Goal: Information Seeking & Learning: Learn about a topic

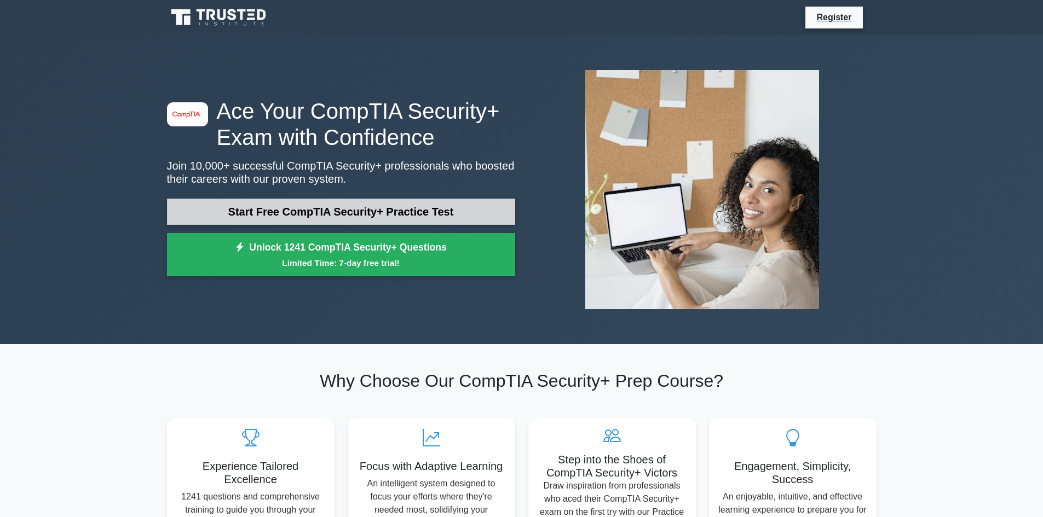
click at [401, 223] on link "Start Free CompTIA Security+ Practice Test" at bounding box center [341, 212] width 348 height 26
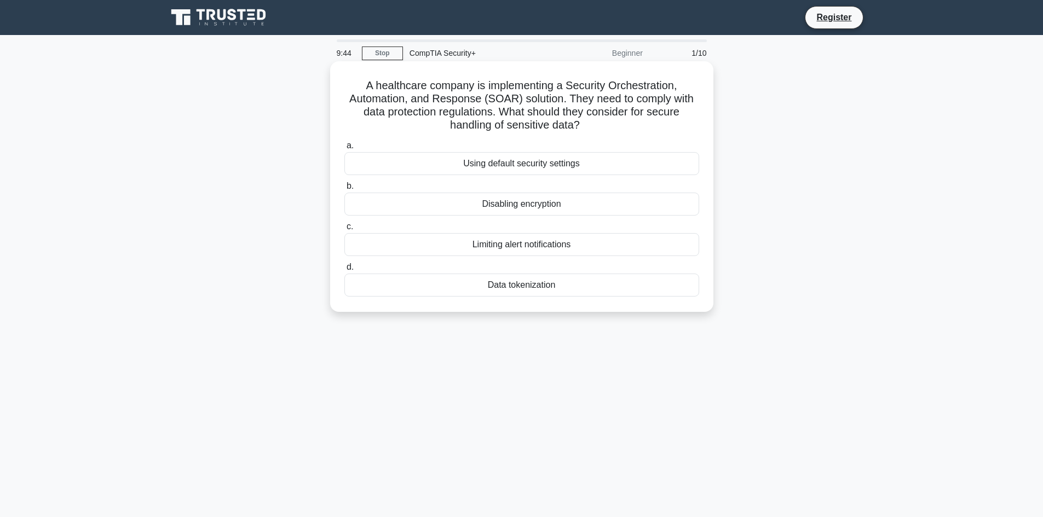
click at [512, 283] on div "Data tokenization" at bounding box center [521, 285] width 355 height 23
click at [344, 271] on input "d. Data tokenization" at bounding box center [344, 267] width 0 height 7
click at [512, 165] on div "Role-based access control (RBAC)" at bounding box center [521, 163] width 355 height 23
click at [344, 149] on input "a. Role-based access control (RBAC)" at bounding box center [344, 145] width 0 height 7
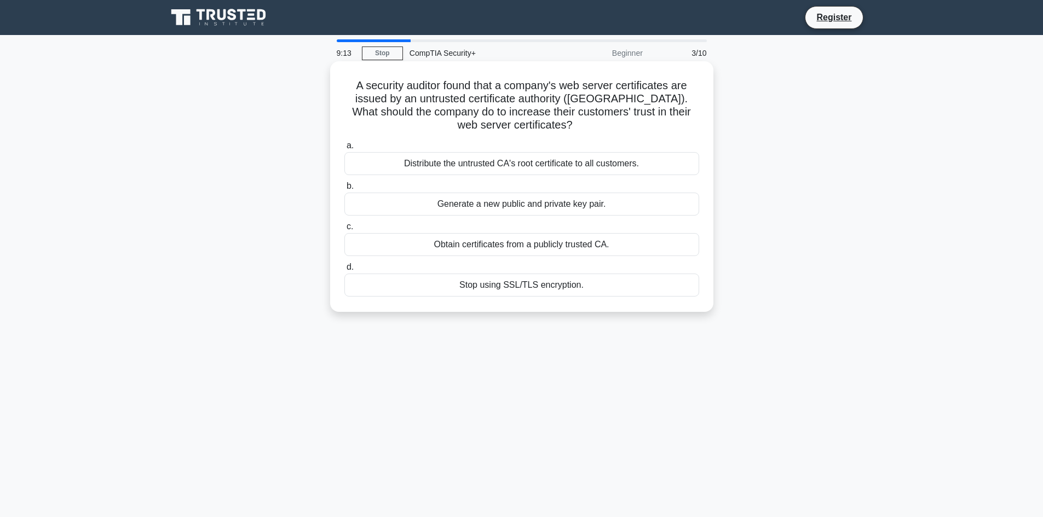
click at [515, 249] on div "Obtain certificates from a publicly trusted CA." at bounding box center [521, 244] width 355 height 23
click at [344, 230] on input "c. Obtain certificates from a publicly trusted CA." at bounding box center [344, 226] width 0 height 7
click at [512, 166] on div "Review and revise inheritance settings" at bounding box center [521, 163] width 355 height 23
click at [344, 149] on input "a. Review and revise inheritance settings" at bounding box center [344, 145] width 0 height 7
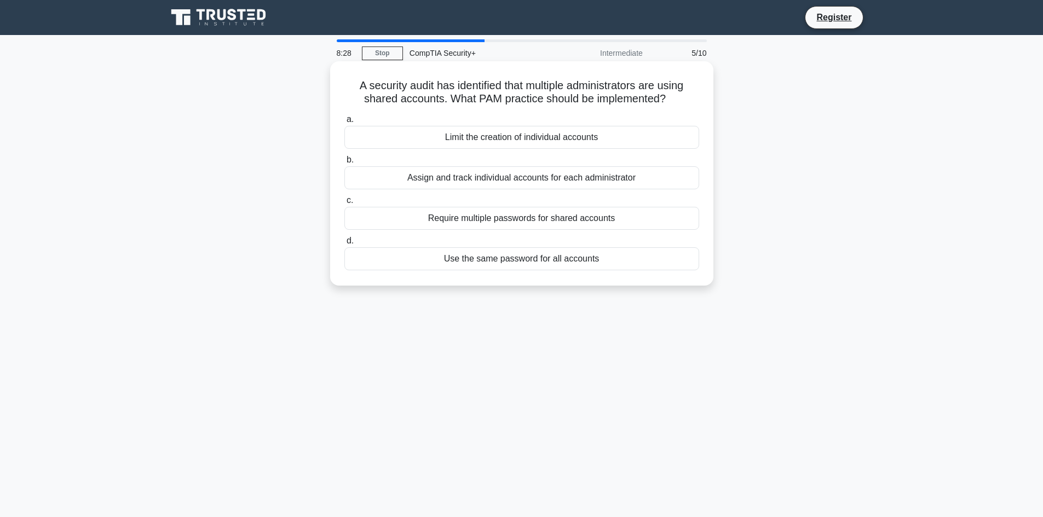
click at [482, 183] on div "Assign and track individual accounts for each administrator" at bounding box center [521, 177] width 355 height 23
click at [344, 164] on input "b. Assign and track individual accounts for each administrator" at bounding box center [344, 160] width 0 height 7
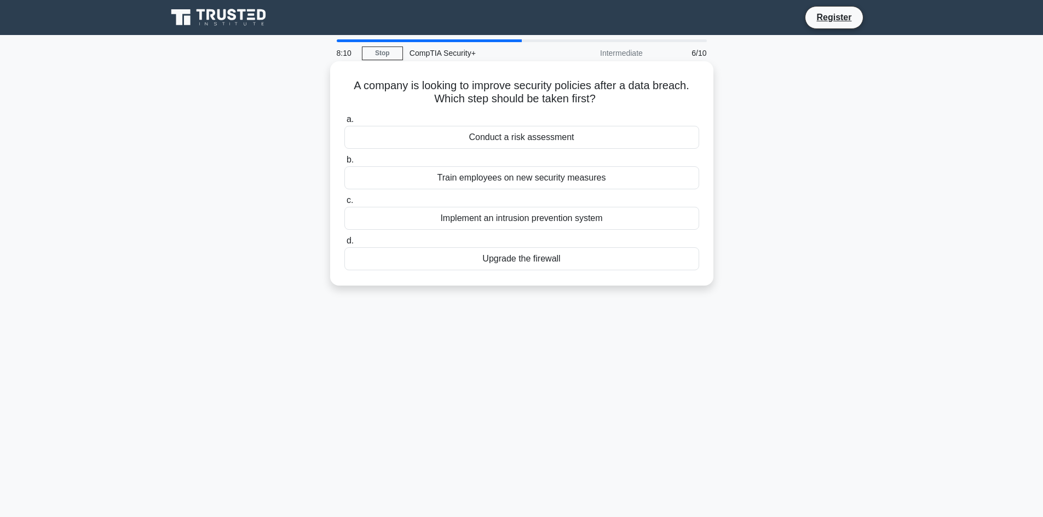
click at [473, 221] on div "Implement an intrusion prevention system" at bounding box center [521, 218] width 355 height 23
click at [344, 204] on input "c. Implement an intrusion prevention system" at bounding box center [344, 200] width 0 height 7
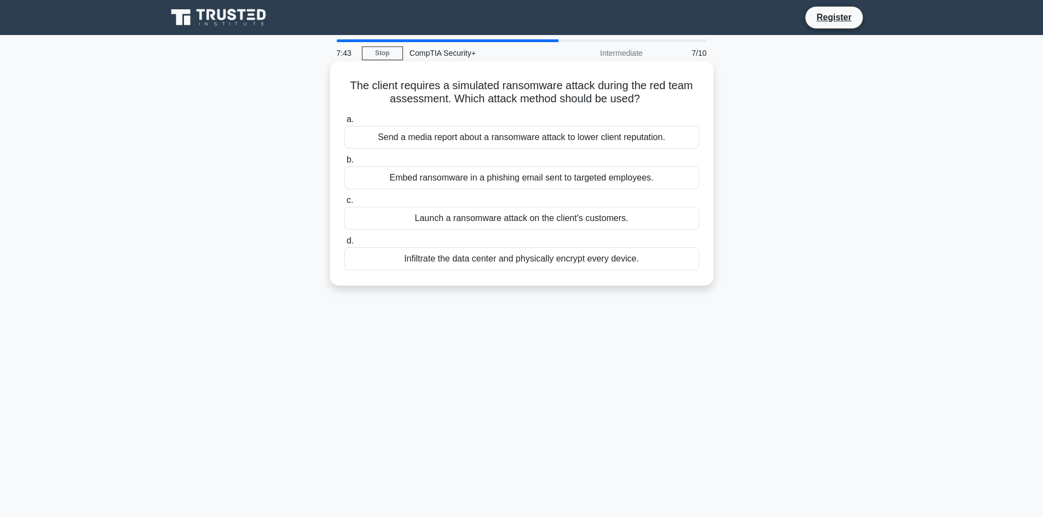
click at [460, 178] on div "Embed ransomware in a phishing email sent to targeted employees." at bounding box center [521, 177] width 355 height 23
click at [344, 164] on input "b. Embed ransomware in a phishing email sent to targeted employees." at bounding box center [344, 160] width 0 height 7
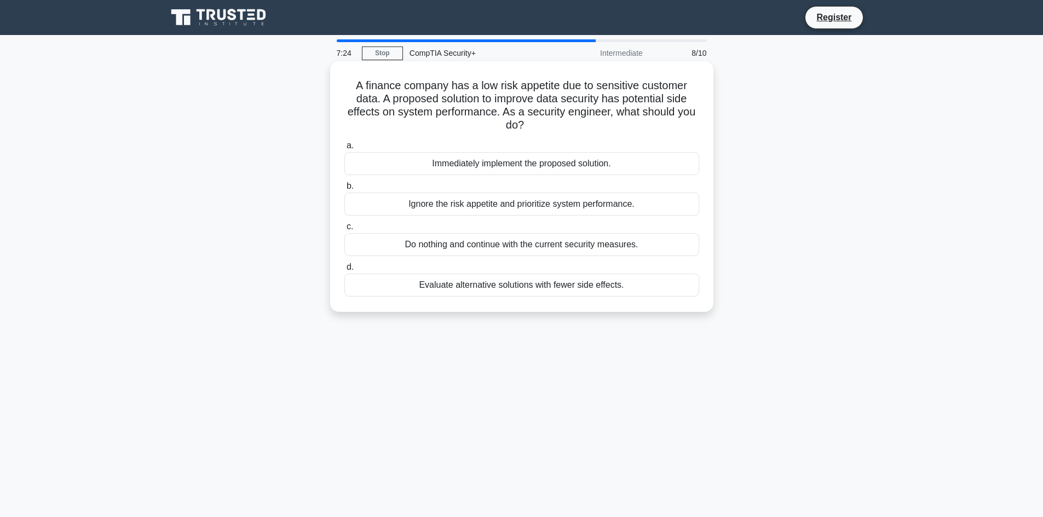
click at [492, 287] on div "Evaluate alternative solutions with fewer side effects." at bounding box center [521, 285] width 355 height 23
click at [344, 271] on input "d. Evaluate alternative solutions with fewer side effects." at bounding box center [344, 267] width 0 height 7
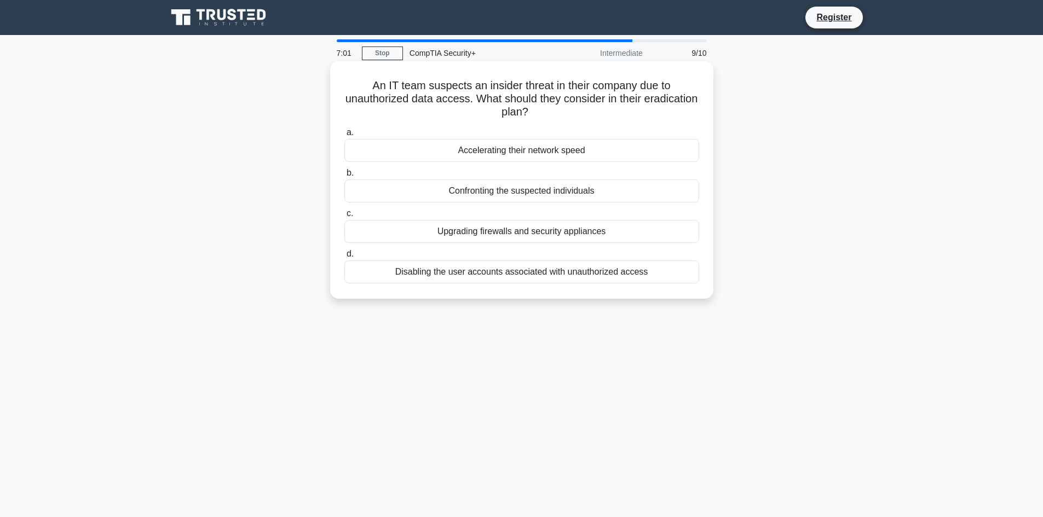
click at [470, 276] on div "Disabling the user accounts associated with unauthorized access" at bounding box center [521, 272] width 355 height 23
click at [344, 258] on input "d. Disabling the user accounts associated with unauthorized access" at bounding box center [344, 254] width 0 height 7
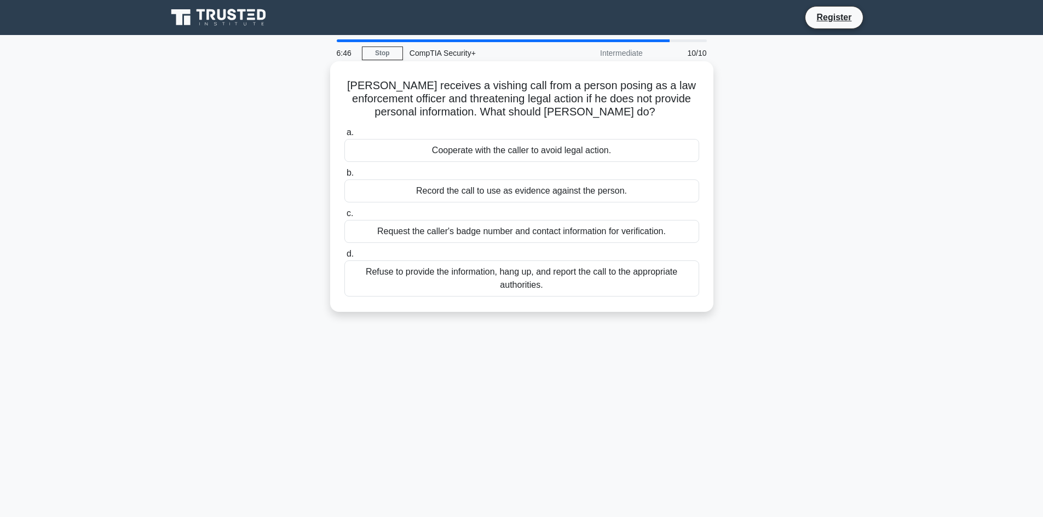
click at [477, 279] on div "Refuse to provide the information, hang up, and report the call to the appropri…" at bounding box center [521, 279] width 355 height 36
click at [344, 258] on input "d. Refuse to provide the information, hang up, and report the call to the appro…" at bounding box center [344, 254] width 0 height 7
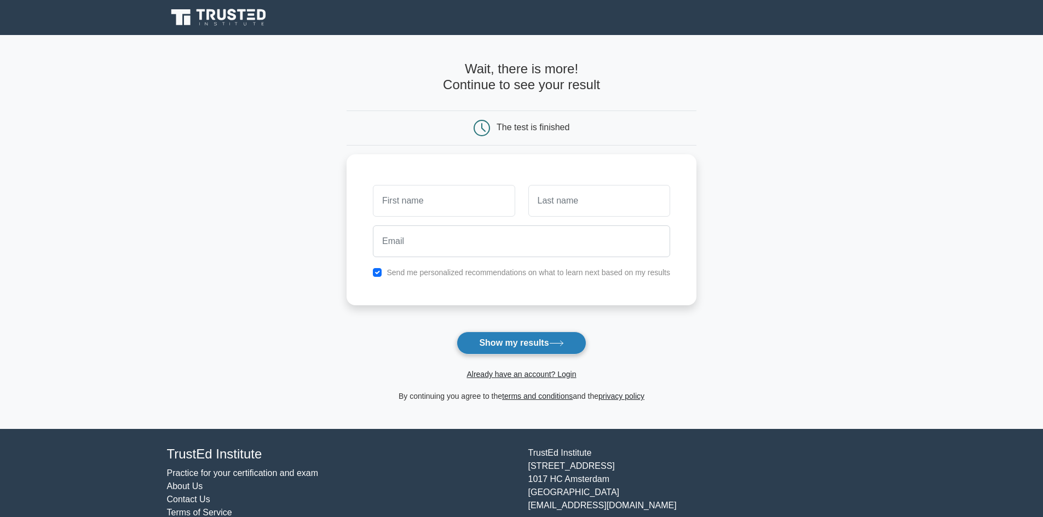
click at [505, 345] on button "Show my results" at bounding box center [521, 343] width 129 height 23
click at [442, 213] on input "text" at bounding box center [444, 198] width 142 height 32
type input "Harvey"
type input "Wlabanger"
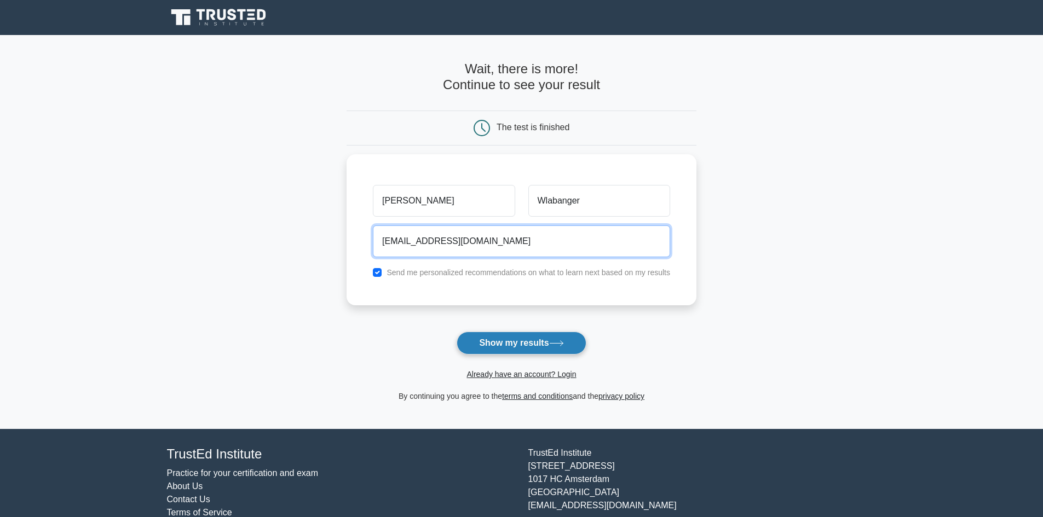
type input "developerskills@gmail.com"
click at [511, 339] on button "Show my results" at bounding box center [521, 343] width 129 height 23
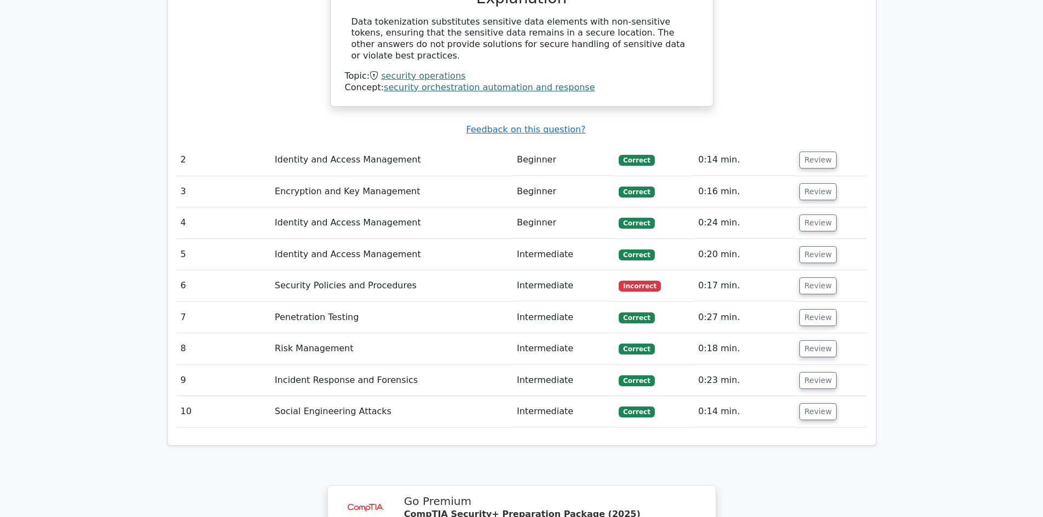
scroll to position [1204, 0]
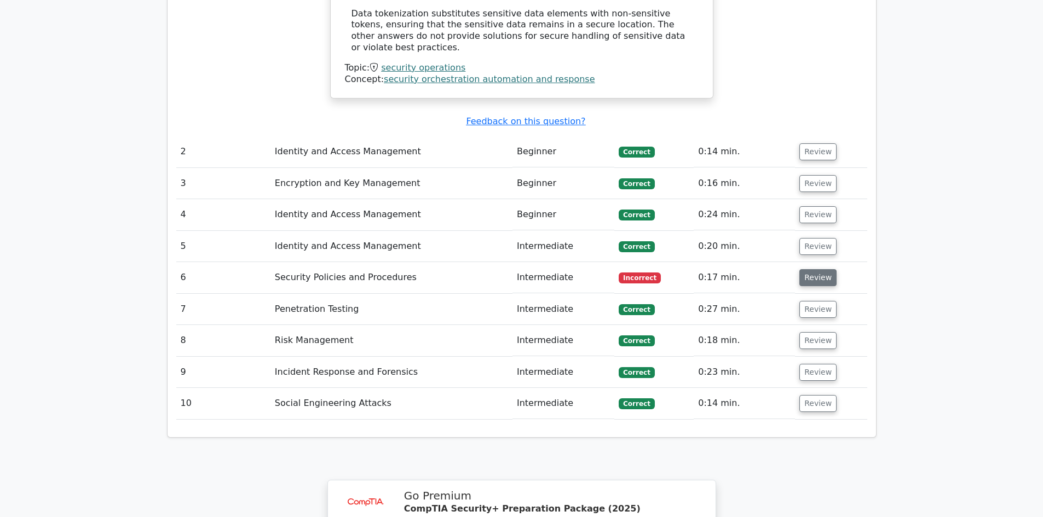
click at [811, 269] on button "Review" at bounding box center [817, 277] width 37 height 17
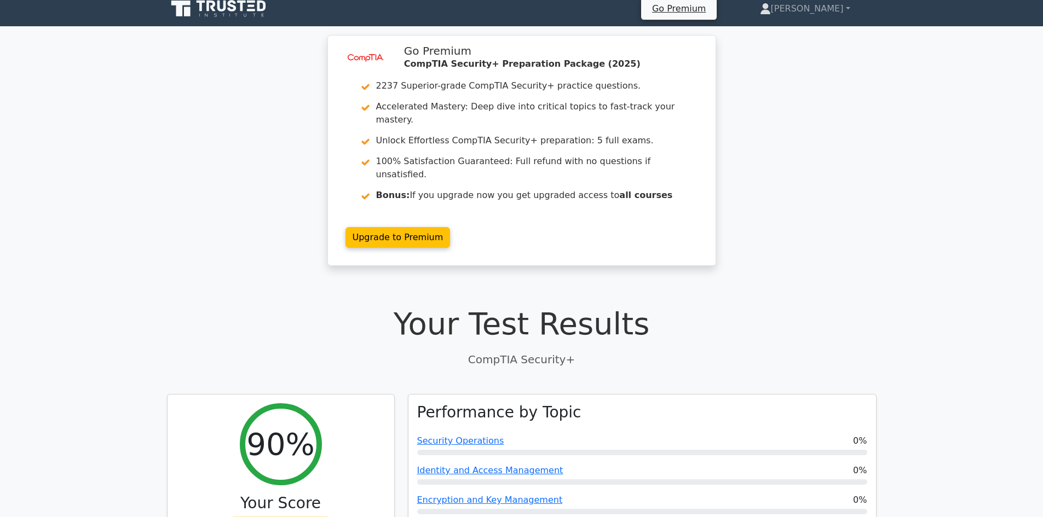
scroll to position [0, 0]
